Goal: Task Accomplishment & Management: Manage account settings

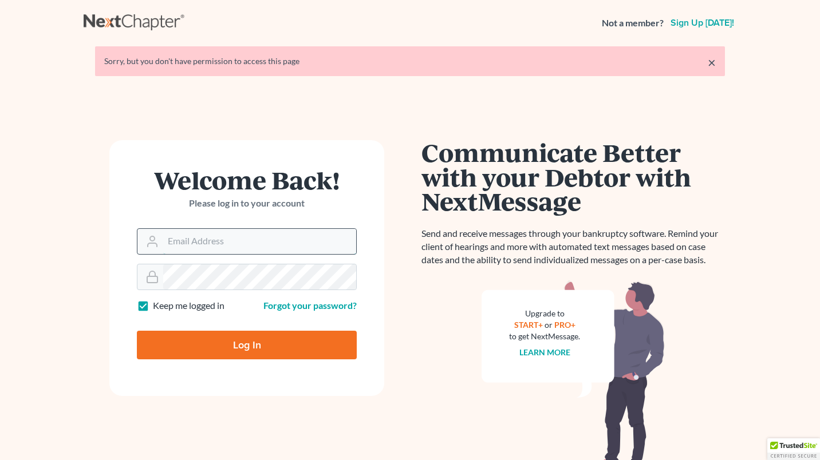
type input "mcox@meredithlawfirm.com"
click at [305, 236] on input "mcox@meredithlawfirm.com" at bounding box center [259, 241] width 193 height 25
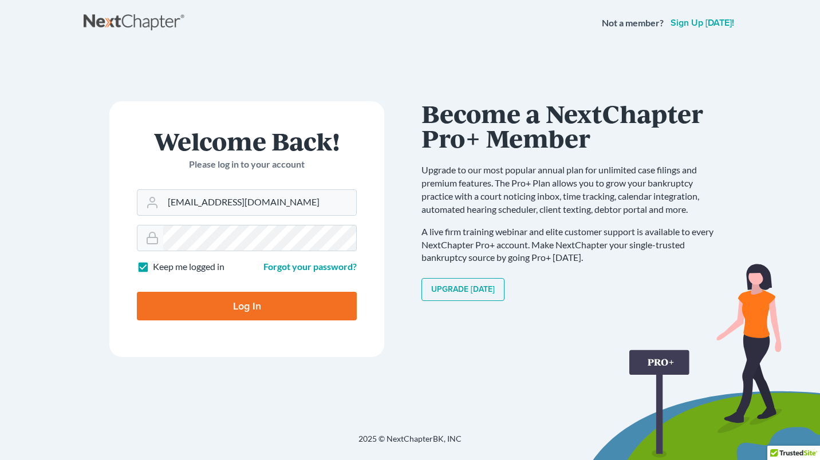
click at [333, 168] on p "Please log in to your account" at bounding box center [247, 164] width 220 height 13
click at [316, 197] on input "mcox@meredithlawfirm.com" at bounding box center [259, 202] width 193 height 25
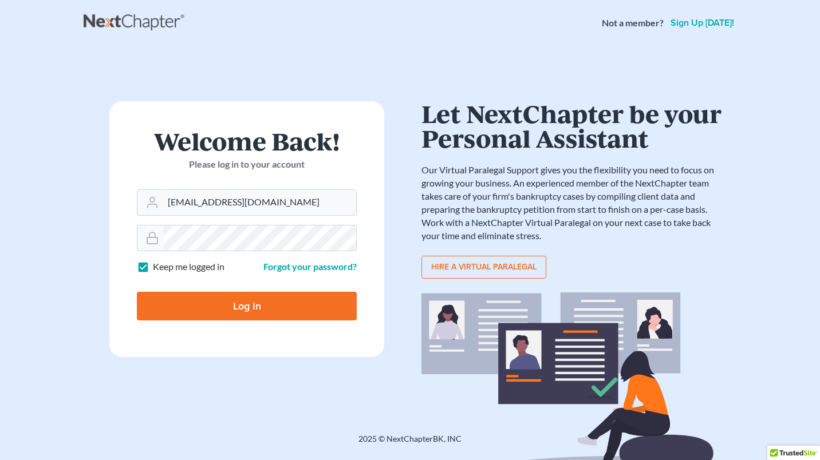
click at [284, 302] on input "Log In" at bounding box center [247, 306] width 220 height 29
type input "Thinking..."
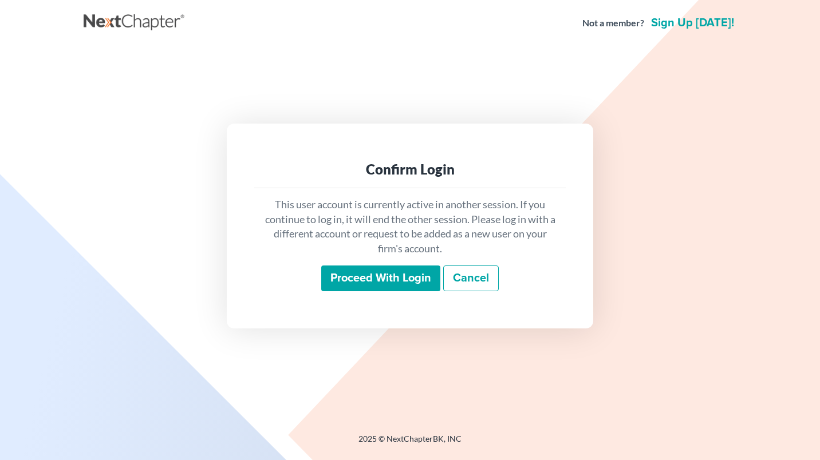
click at [479, 271] on link "Cancel" at bounding box center [471, 279] width 56 height 26
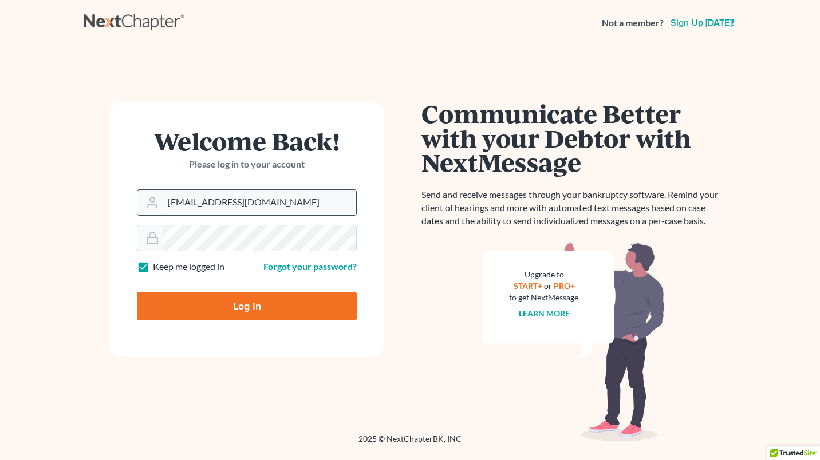
click at [296, 208] on input "mcox@meredithlawfirm.com" at bounding box center [259, 202] width 193 height 25
type input "[EMAIL_ADDRESS][DOMAIN_NAME]"
click at [242, 305] on input "Log In" at bounding box center [247, 306] width 220 height 29
type input "Thinking..."
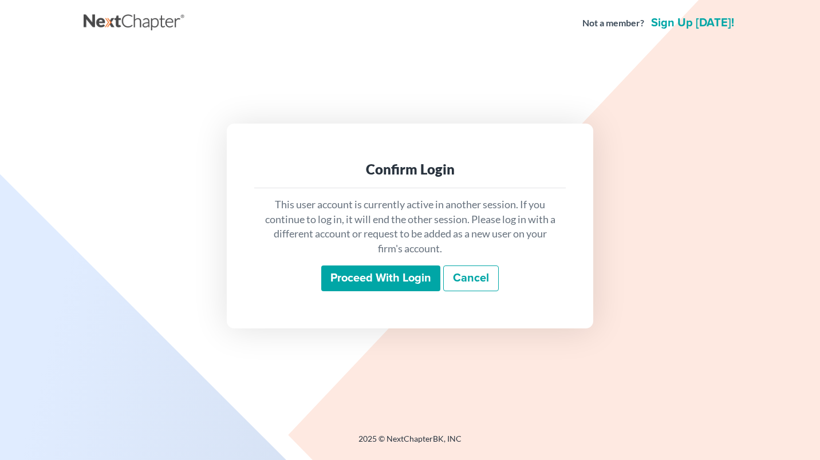
click at [482, 267] on link "Cancel" at bounding box center [471, 279] width 56 height 26
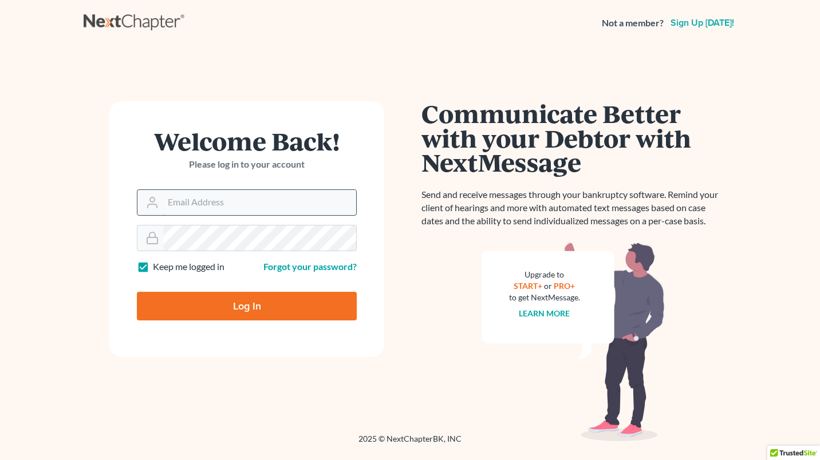
type input "[EMAIL_ADDRESS][DOMAIN_NAME]"
click at [290, 200] on input "[EMAIL_ADDRESS][DOMAIN_NAME]" at bounding box center [259, 202] width 193 height 25
click at [356, 156] on form "Welcome Back! Please log in to your account Email Address [EMAIL_ADDRESS][DOMAI…" at bounding box center [246, 229] width 275 height 256
click at [282, 203] on input "[EMAIL_ADDRESS][DOMAIN_NAME]" at bounding box center [259, 202] width 193 height 25
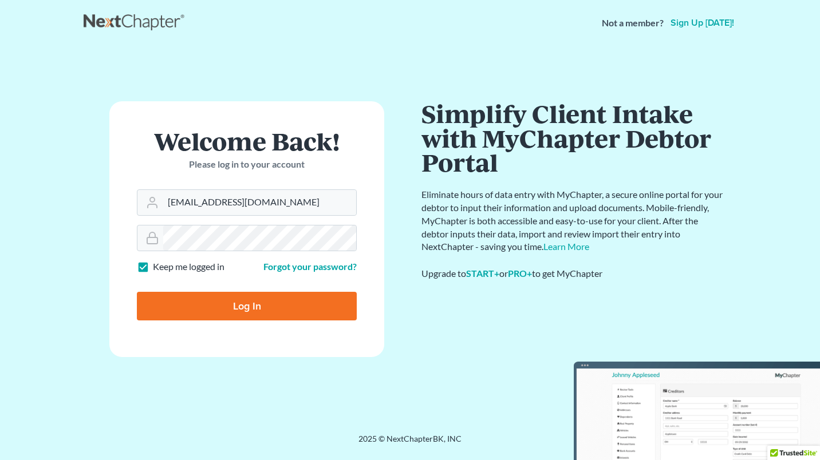
drag, startPoint x: 329, startPoint y: 136, endPoint x: 331, endPoint y: 128, distance: 8.3
click at [328, 136] on h1 "Welcome Back!" at bounding box center [247, 141] width 220 height 25
